Goal: Information Seeking & Learning: Learn about a topic

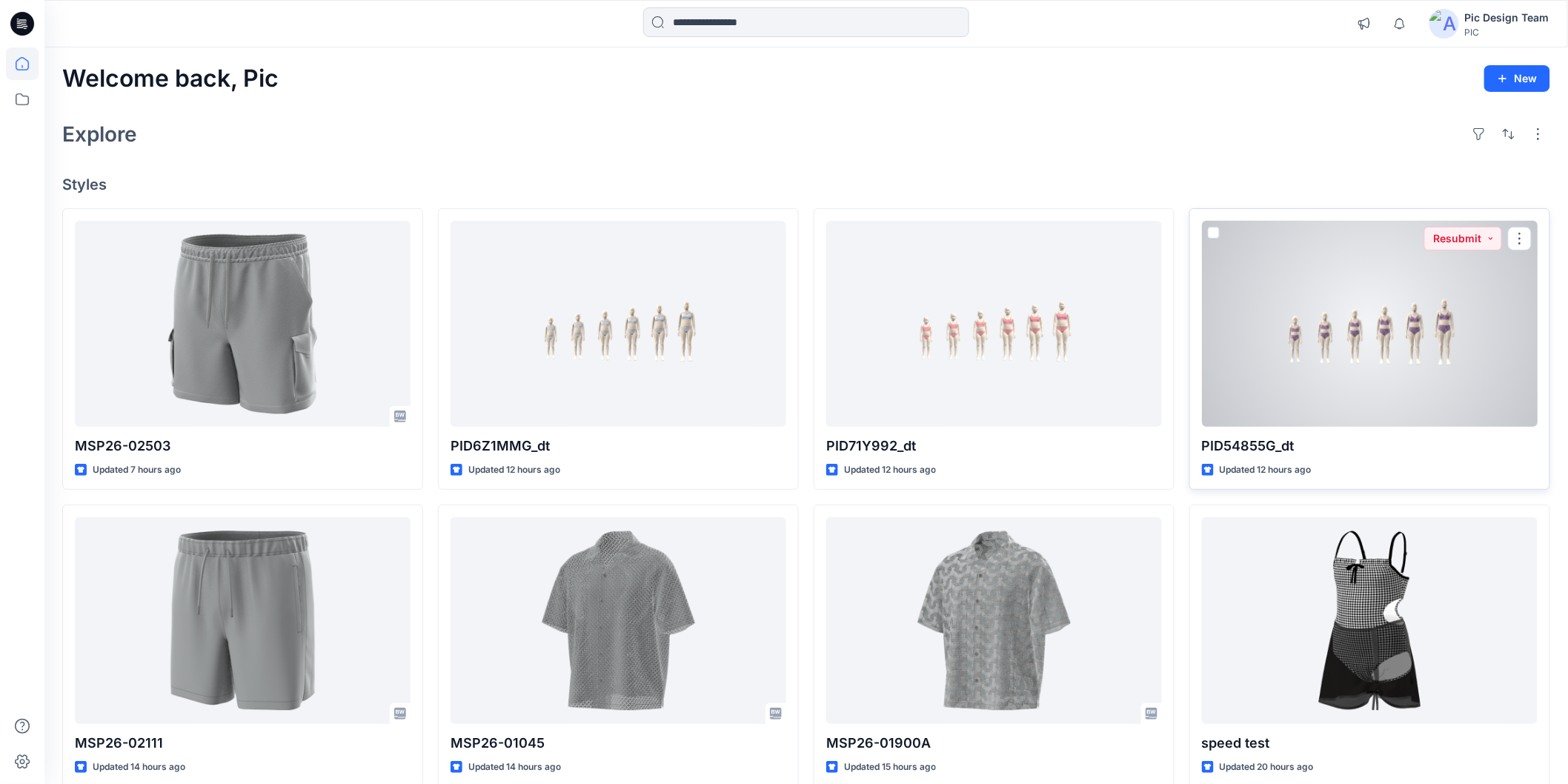
click at [1361, 273] on div at bounding box center [1370, 323] width 336 height 206
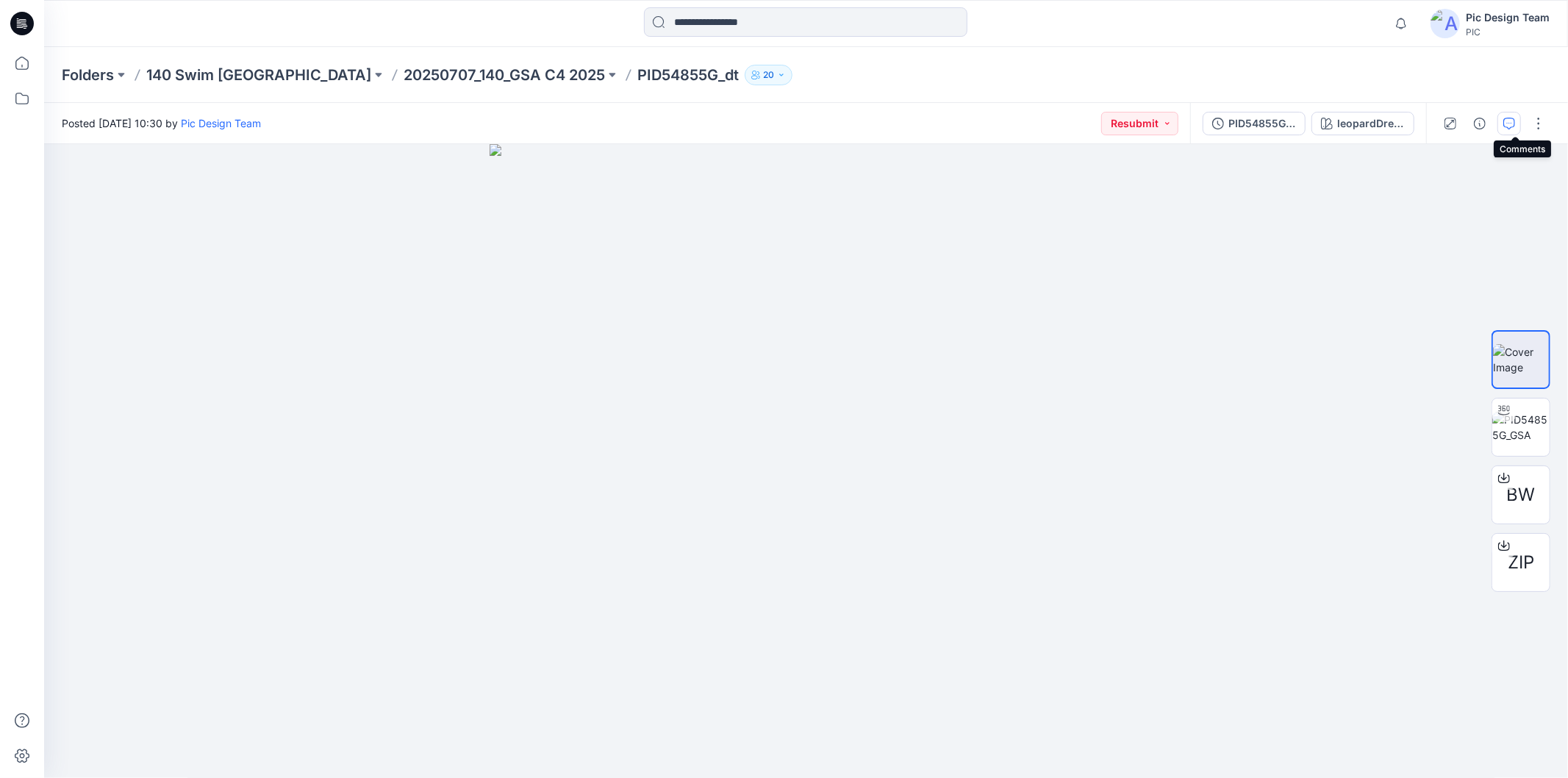
click at [1515, 123] on icon "button" at bounding box center [1509, 123] width 12 height 12
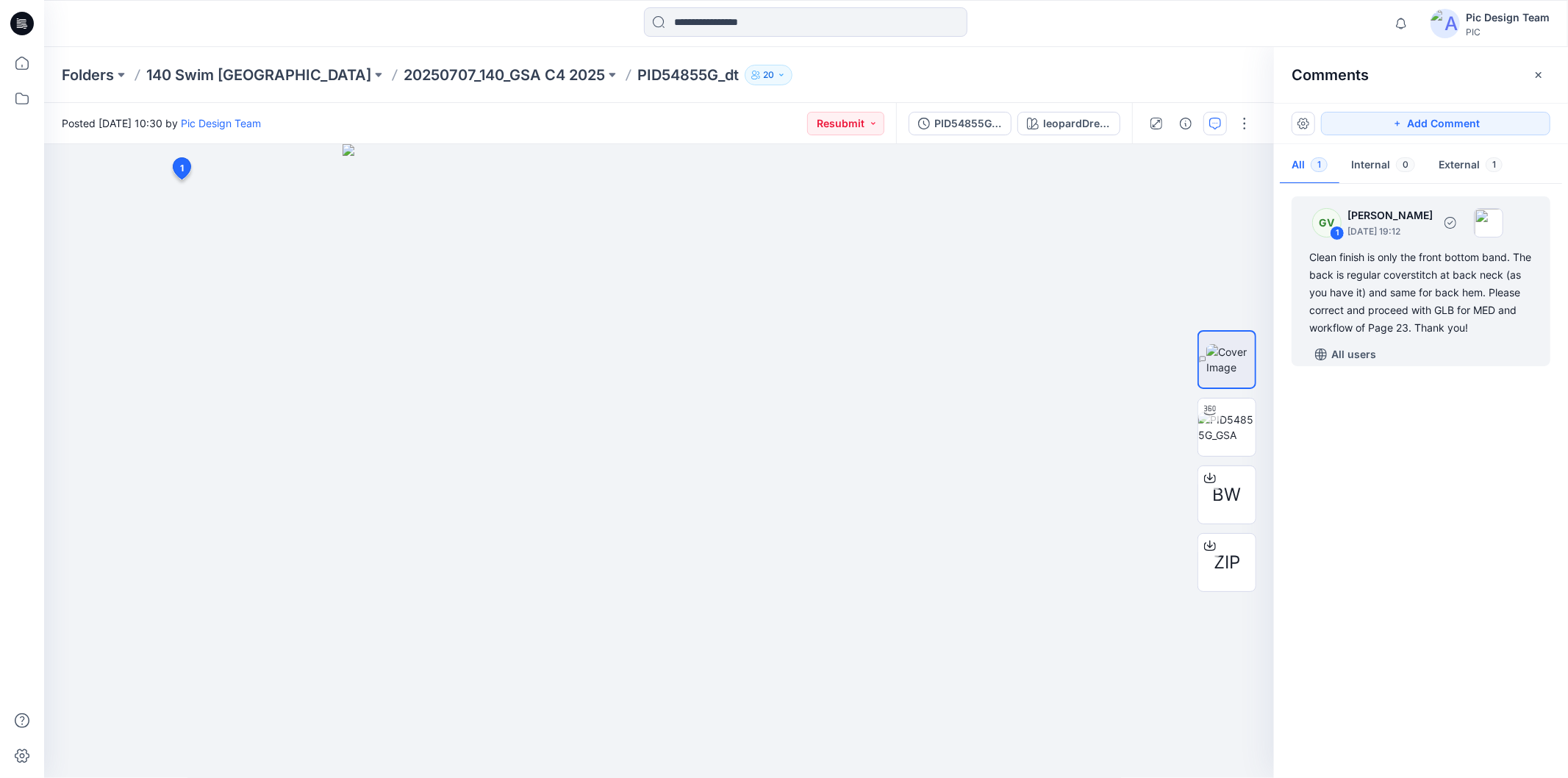
click at [1441, 267] on div "Clean finish is only the front bottom band. The back is regular coverstitch at …" at bounding box center [1421, 293] width 224 height 88
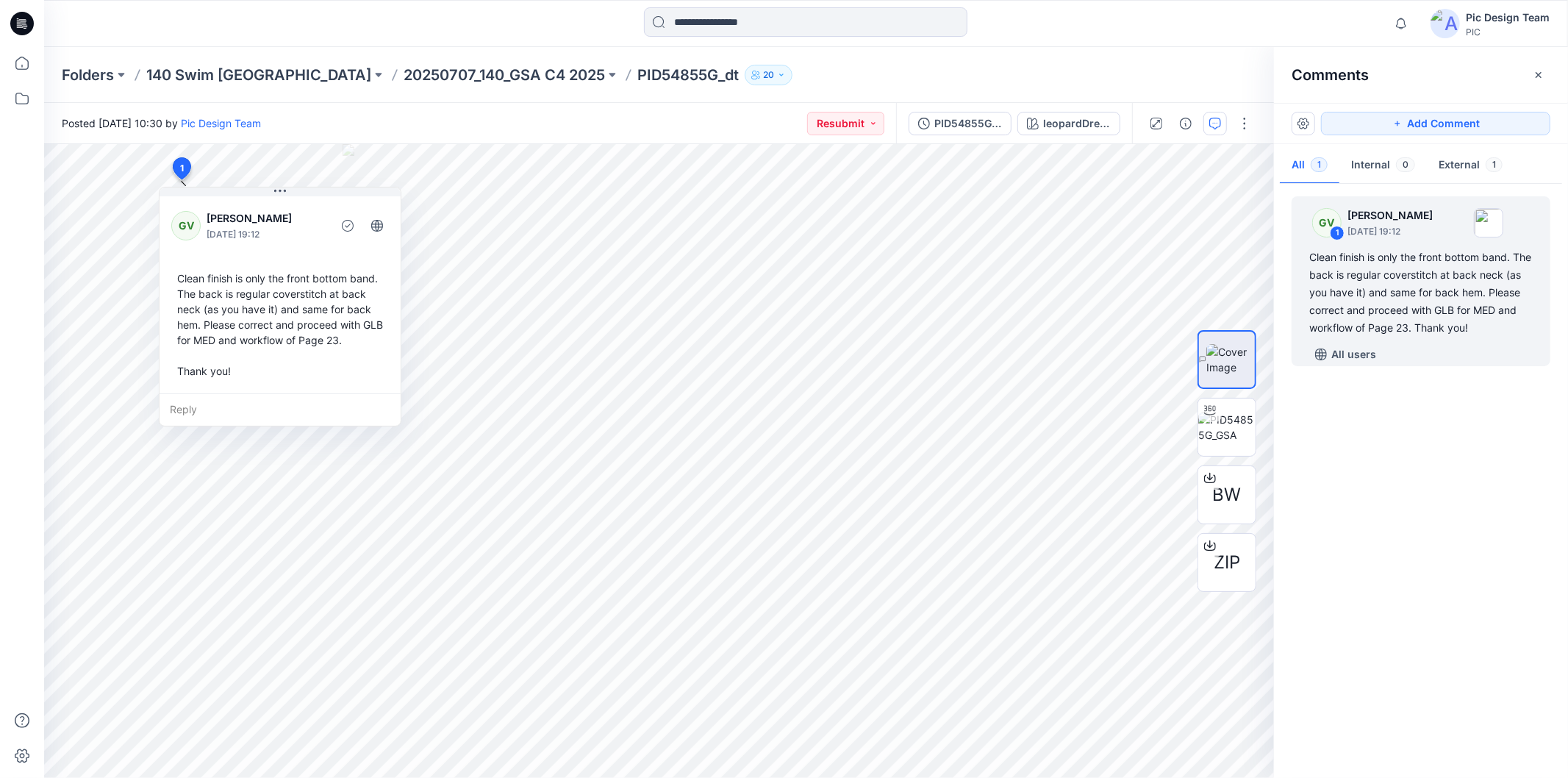
click at [20, 24] on icon at bounding box center [22, 24] width 24 height 24
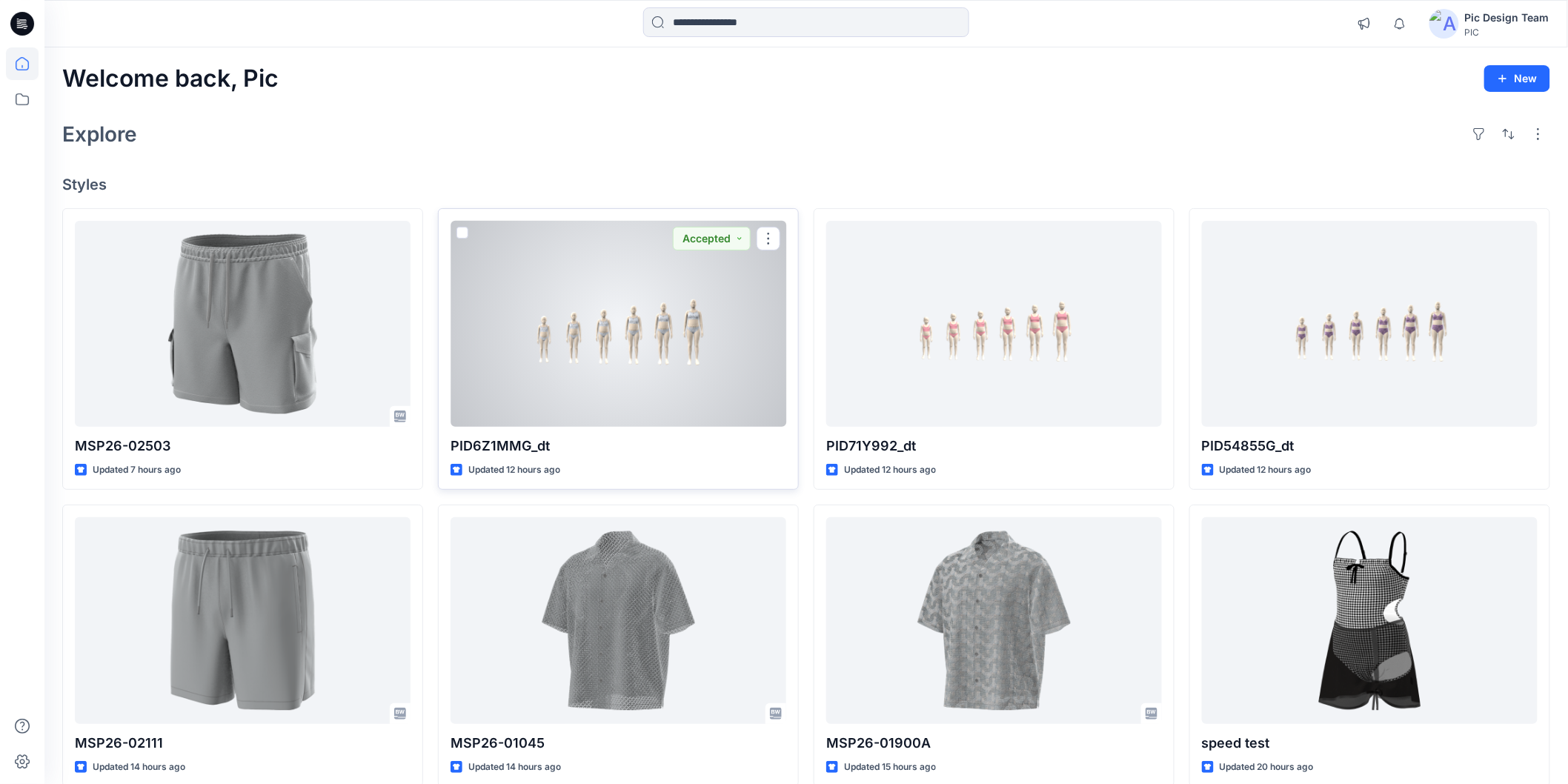
click at [686, 285] on div at bounding box center [618, 323] width 336 height 206
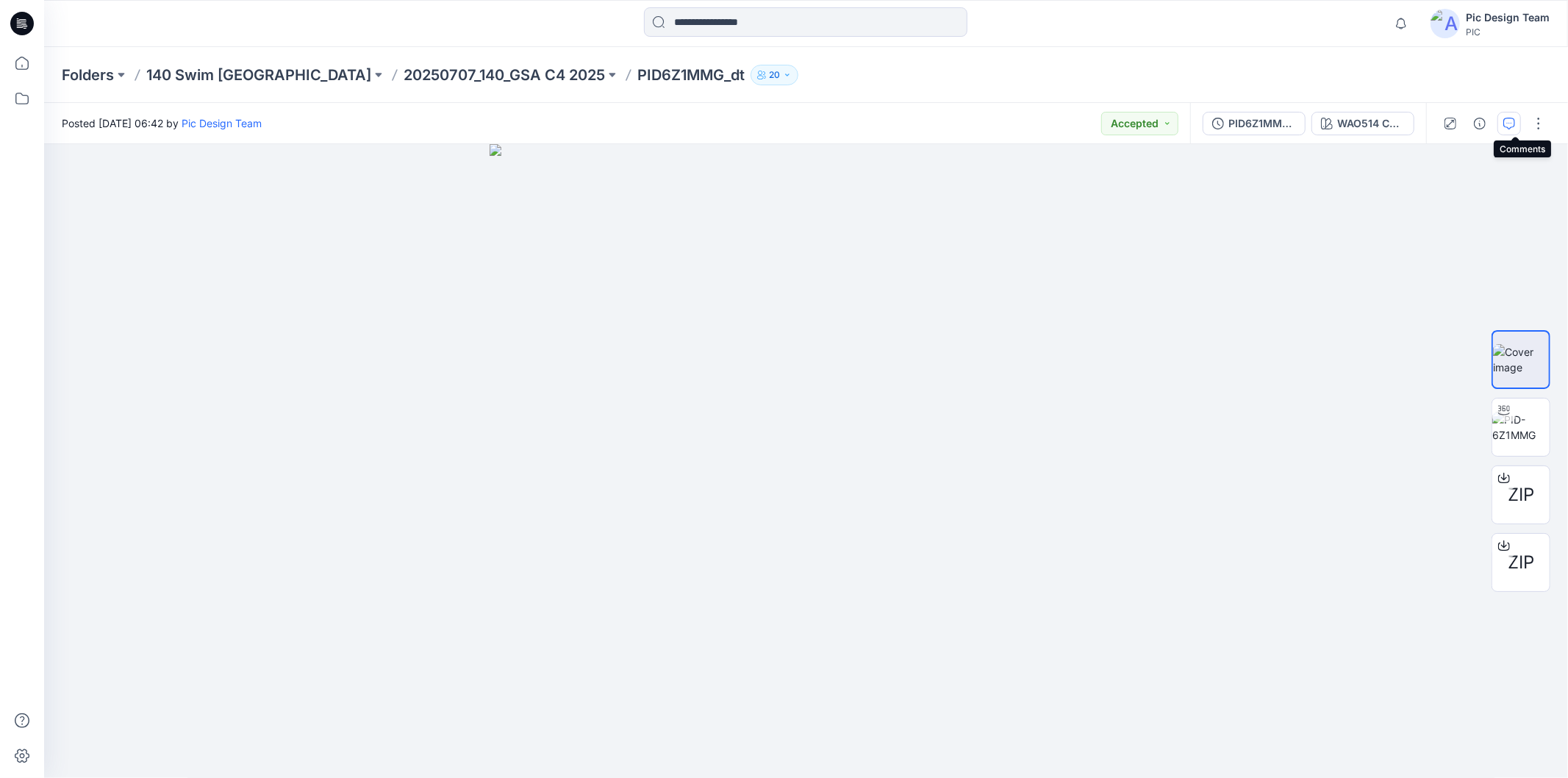
click at [1512, 122] on icon "button" at bounding box center [1509, 122] width 5 height 1
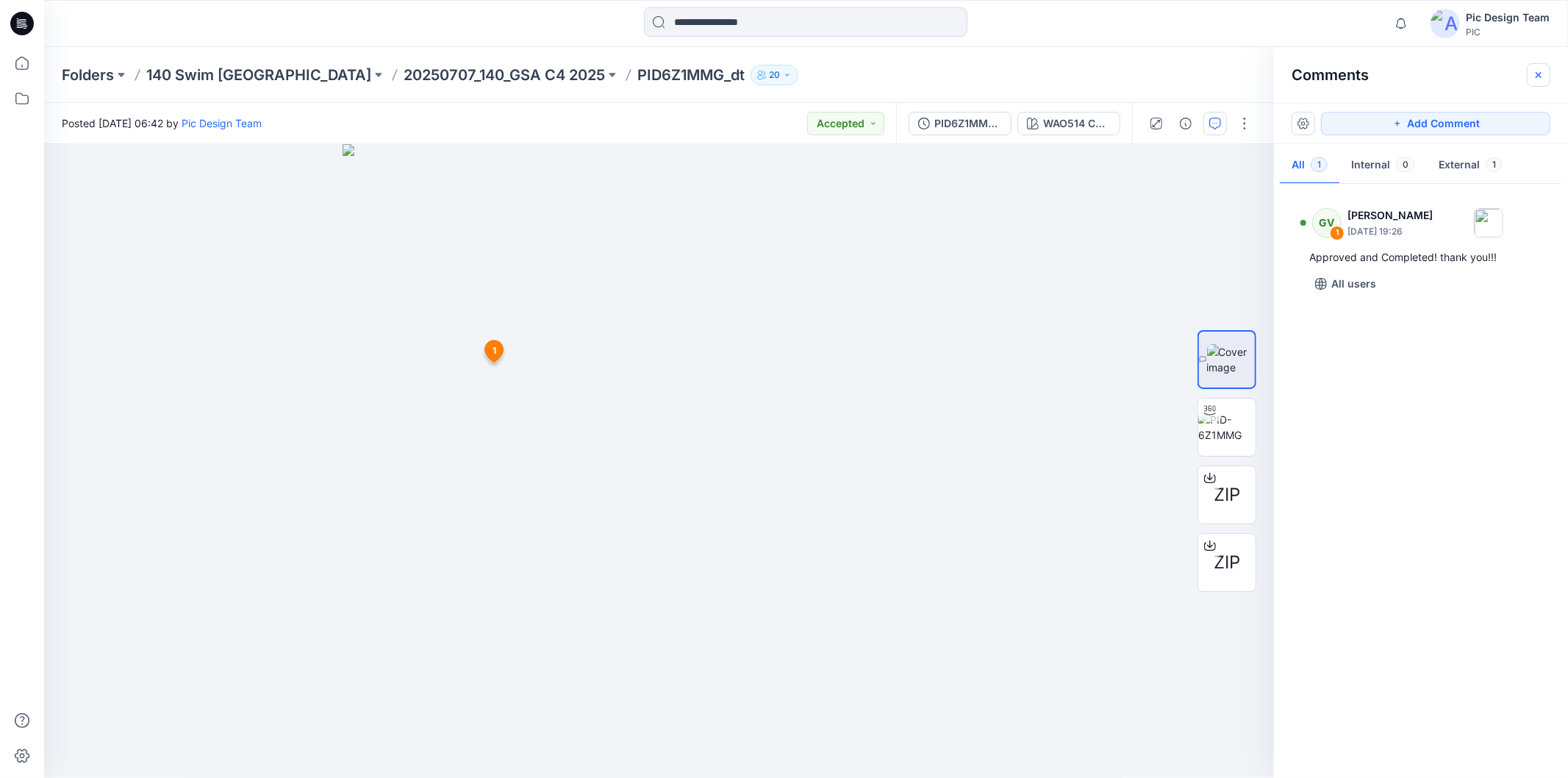
click at [1539, 75] on icon "button" at bounding box center [1538, 74] width 5 height 5
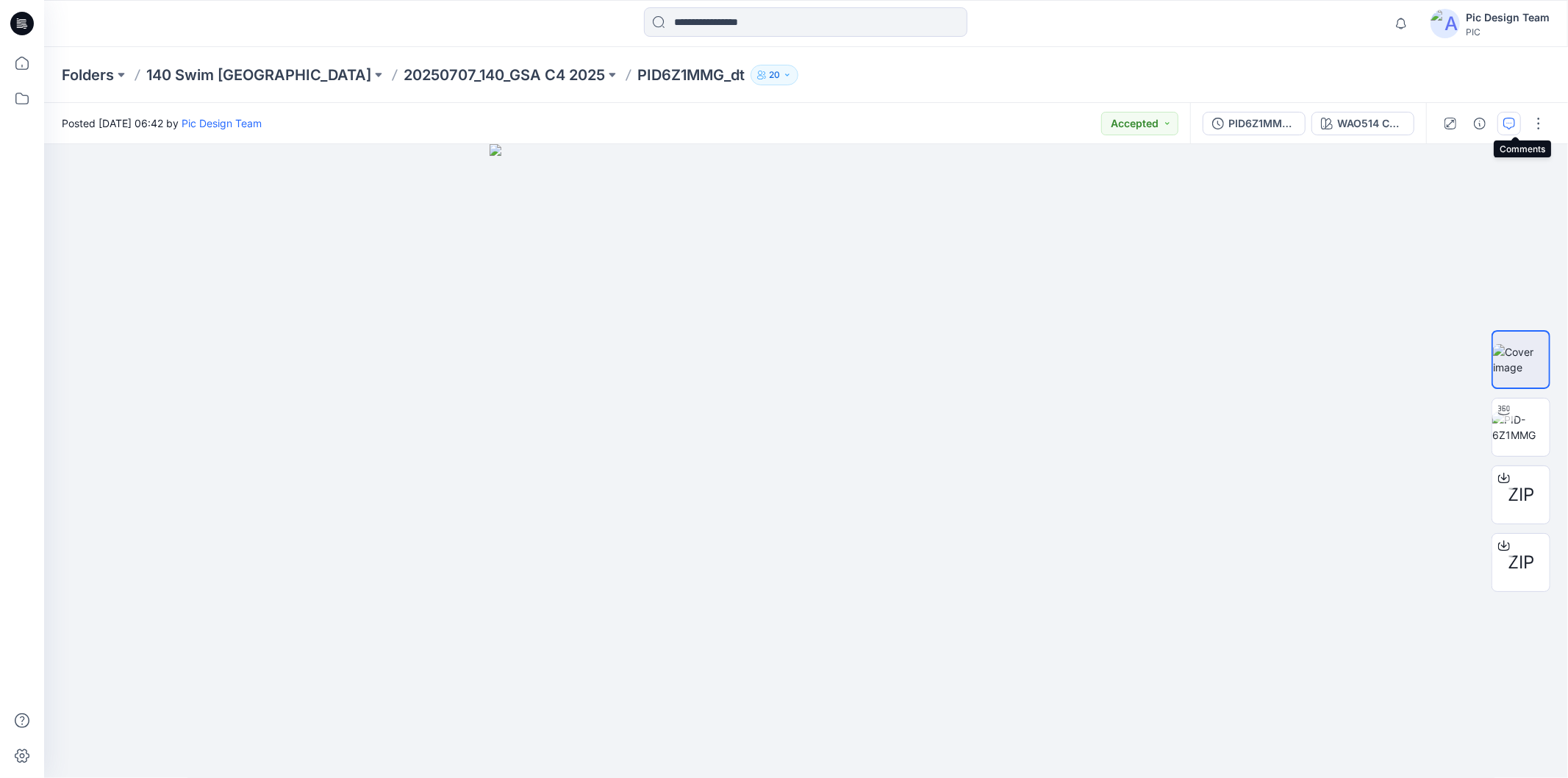
click at [1515, 123] on icon "button" at bounding box center [1509, 123] width 12 height 12
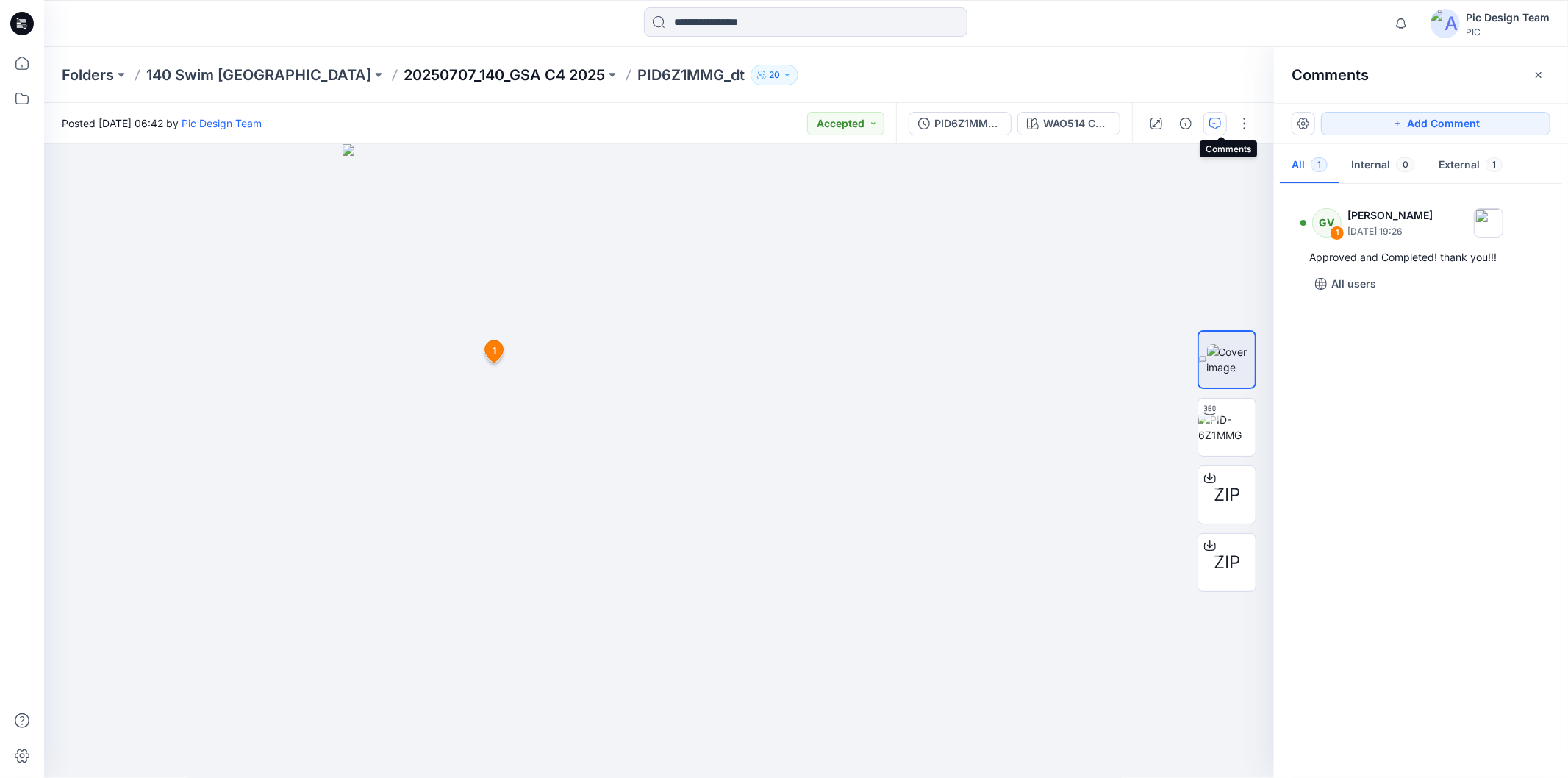
click at [431, 76] on p "20250707_140_GSA C4 2025" at bounding box center [504, 75] width 202 height 20
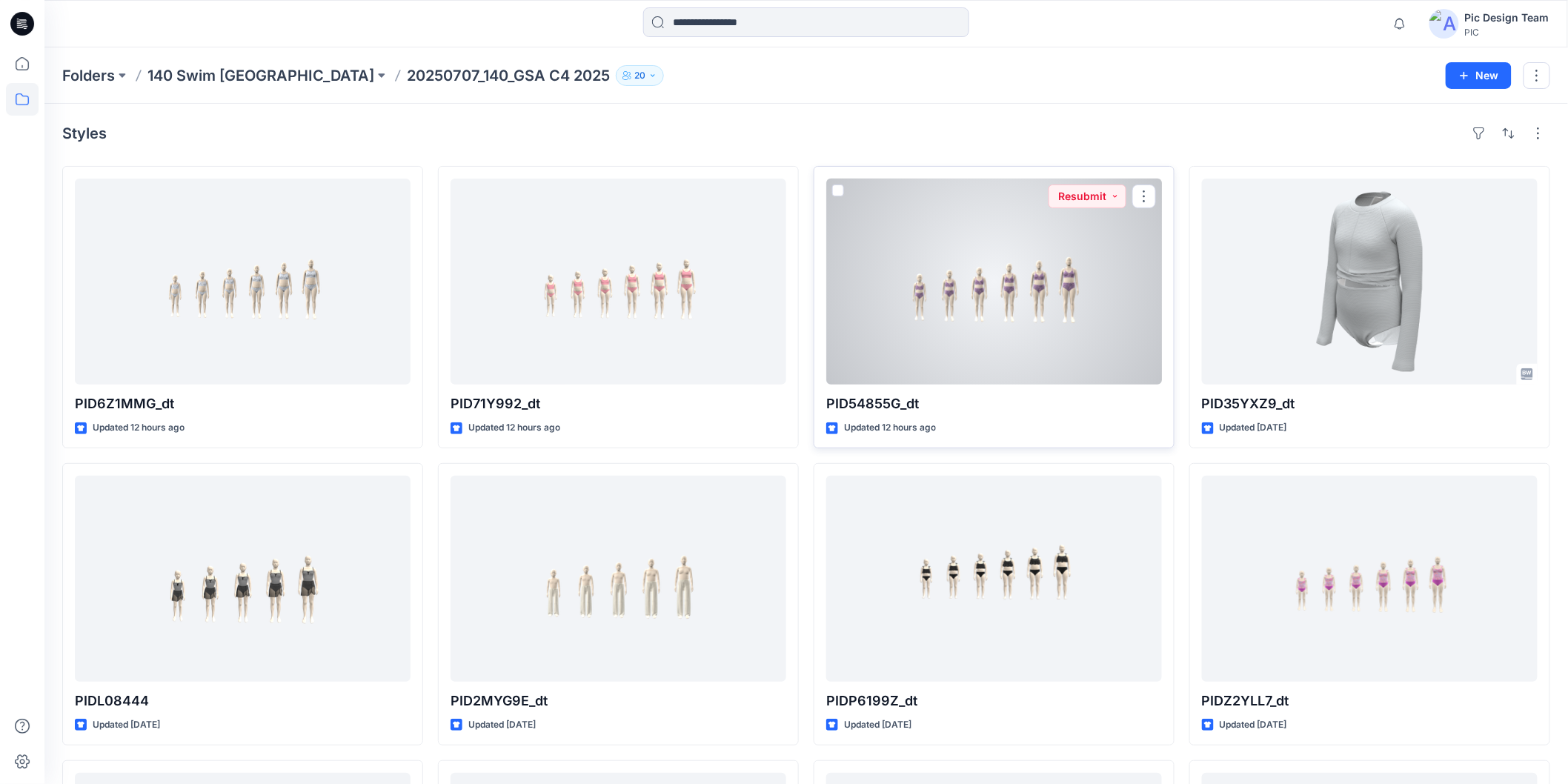
click at [994, 265] on div at bounding box center [994, 281] width 336 height 206
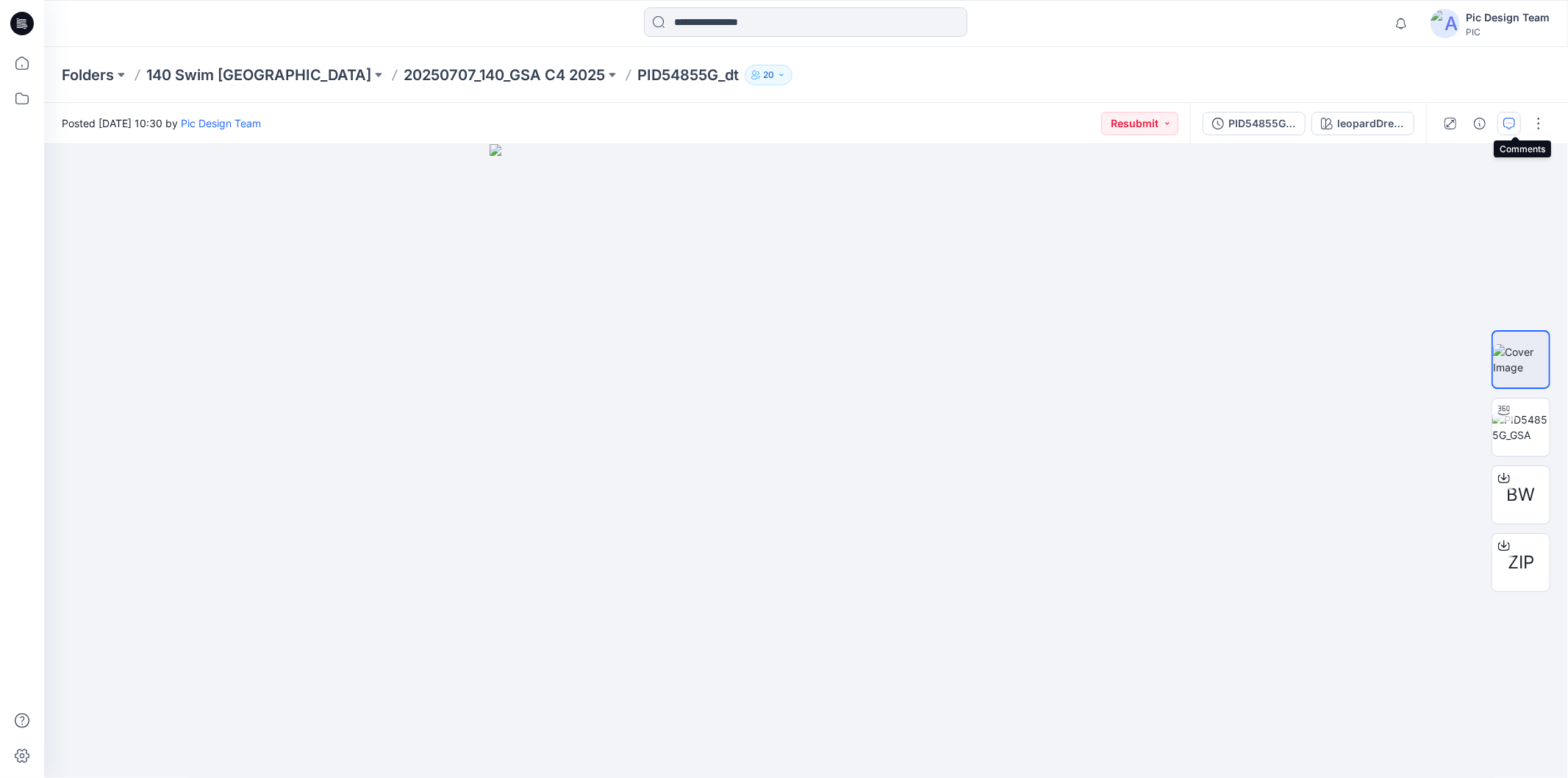
click at [1512, 122] on icon "button" at bounding box center [1509, 122] width 5 height 1
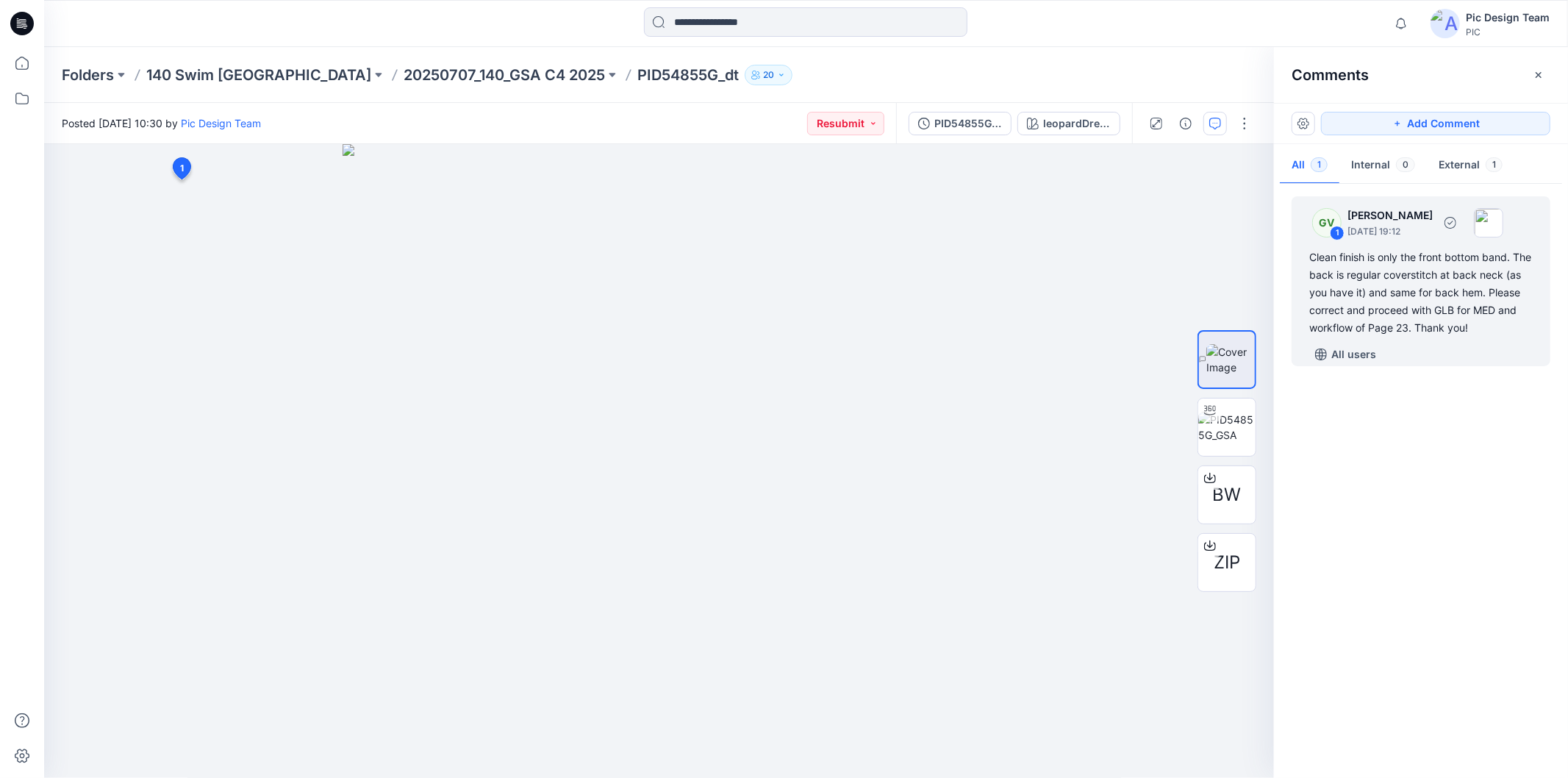
click at [1428, 274] on div "Clean finish is only the front bottom band. The back is regular coverstitch at …" at bounding box center [1421, 293] width 224 height 88
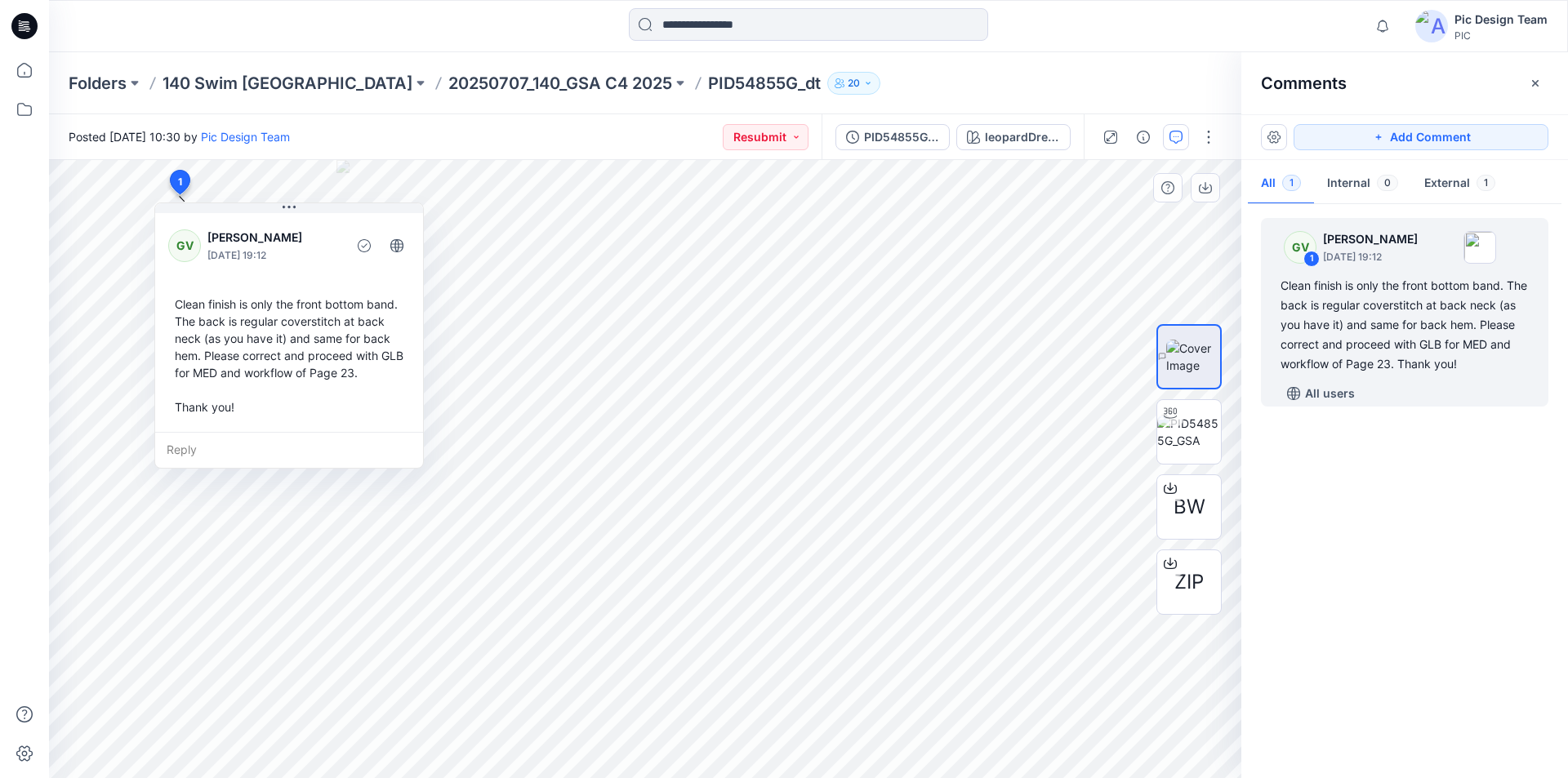
click at [330, 432] on div "Reply" at bounding box center [288, 450] width 268 height 36
click at [449, 75] on p "20250707_140_GSA C4 2025" at bounding box center [560, 83] width 224 height 23
